Goal: Task Accomplishment & Management: Complete application form

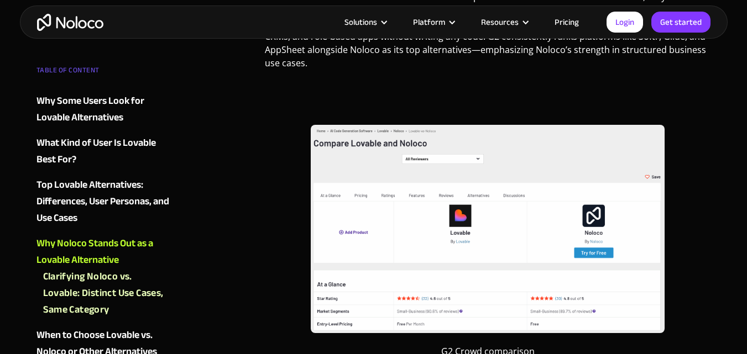
scroll to position [1805, 0]
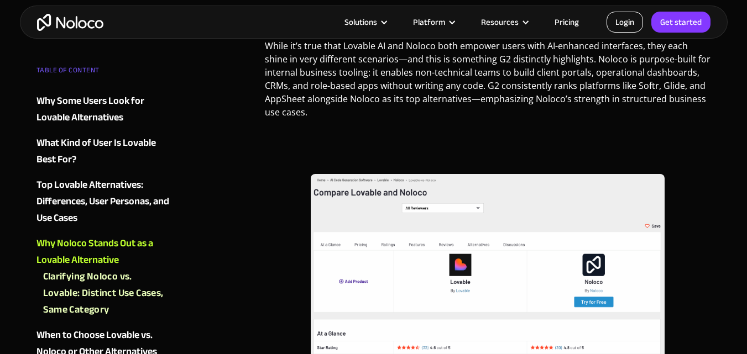
click at [622, 24] on link "Login" at bounding box center [624, 22] width 36 height 21
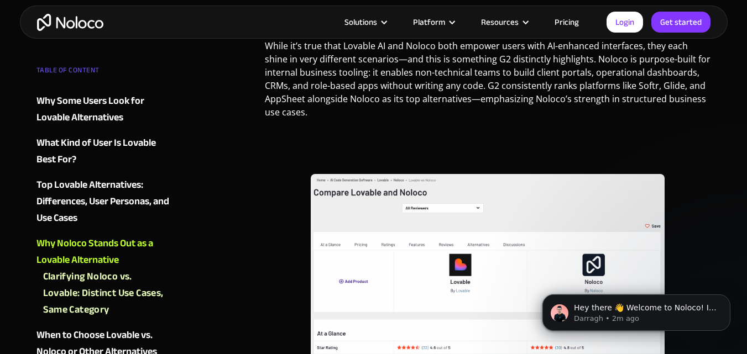
scroll to position [0, 0]
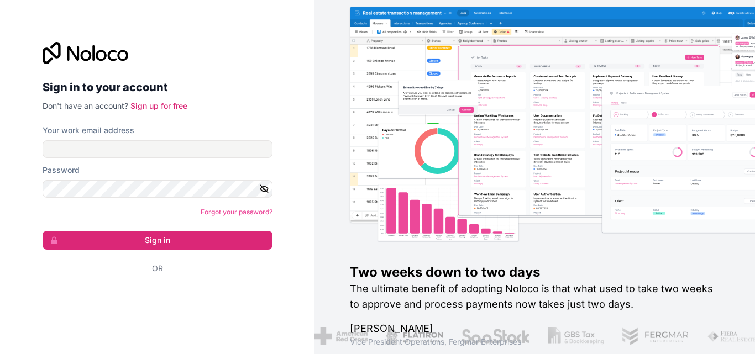
click at [159, 111] on p "Don't have an account? Sign up for free" at bounding box center [158, 106] width 230 height 11
click at [170, 106] on link "Sign up for free" at bounding box center [158, 105] width 57 height 9
